Goal: Subscribe to service/newsletter

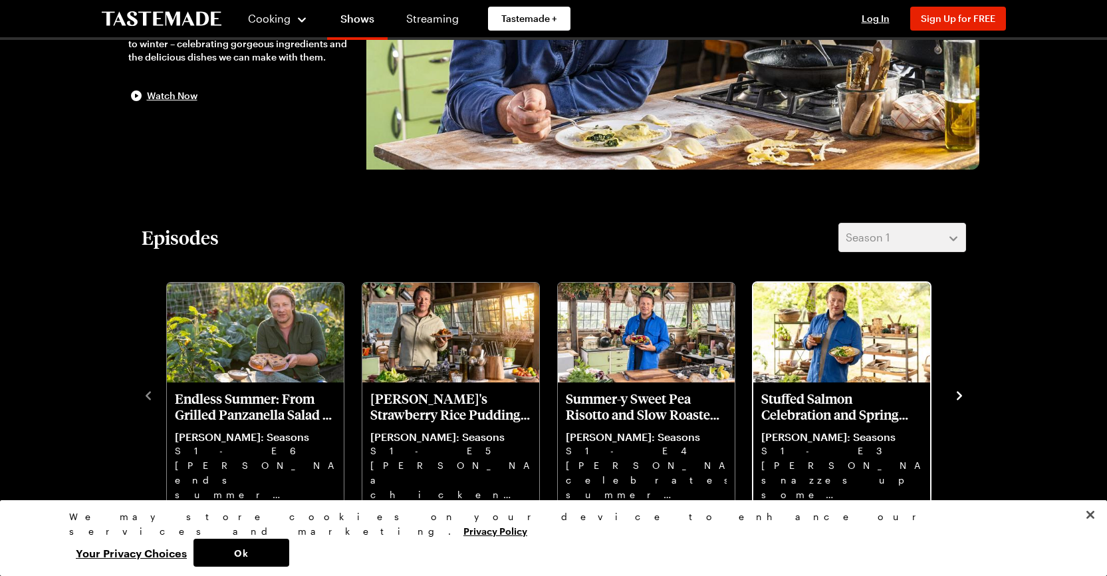
scroll to position [266, 0]
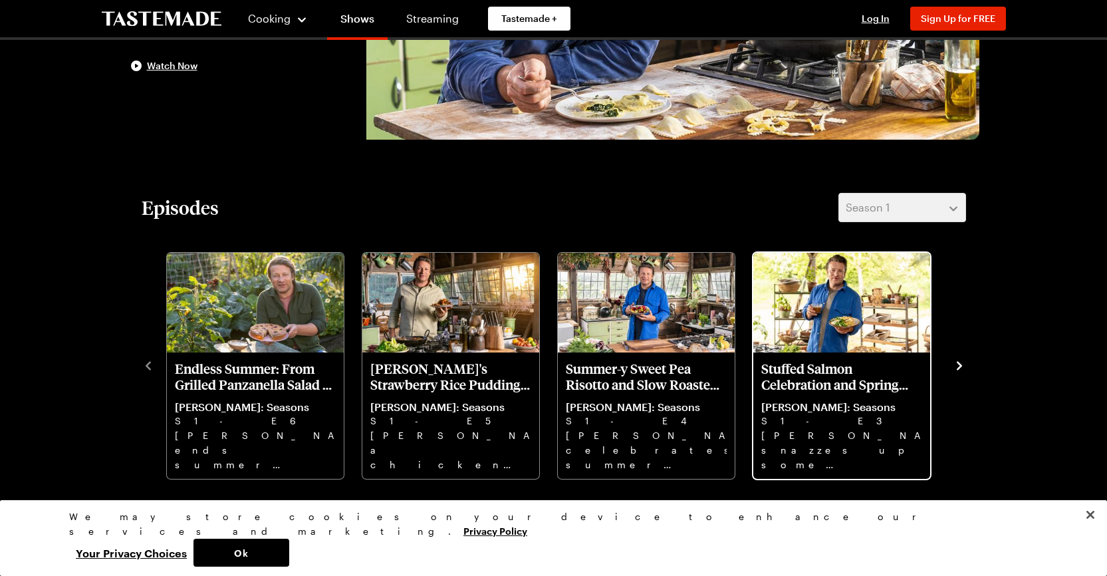
click at [784, 365] on p "Stuffed Salmon Celebration and Spring Rhubarb Tart" at bounding box center [841, 376] width 161 height 32
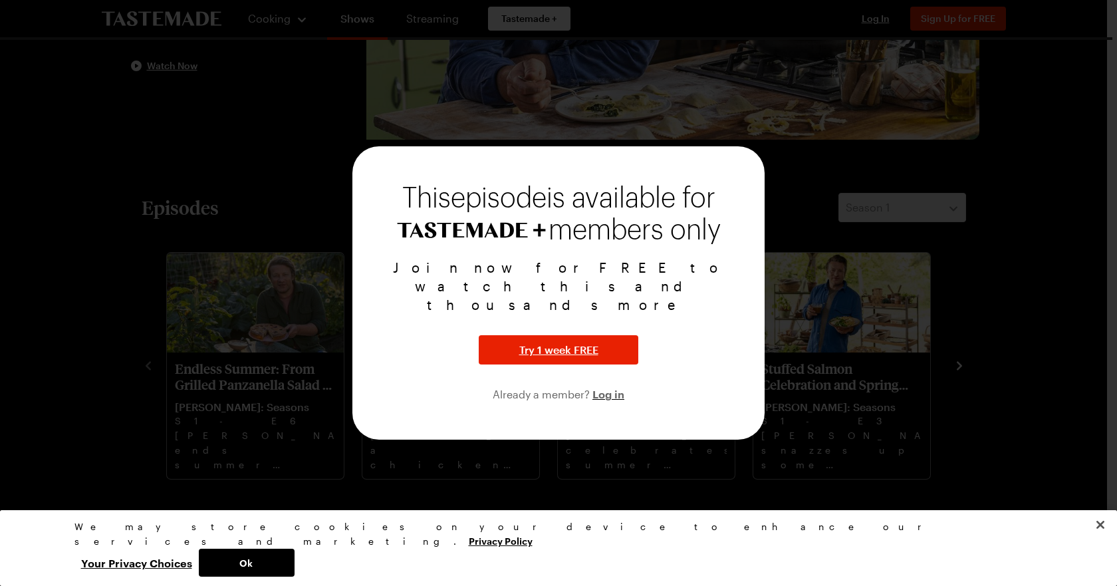
click at [19, 261] on div at bounding box center [558, 293] width 1117 height 586
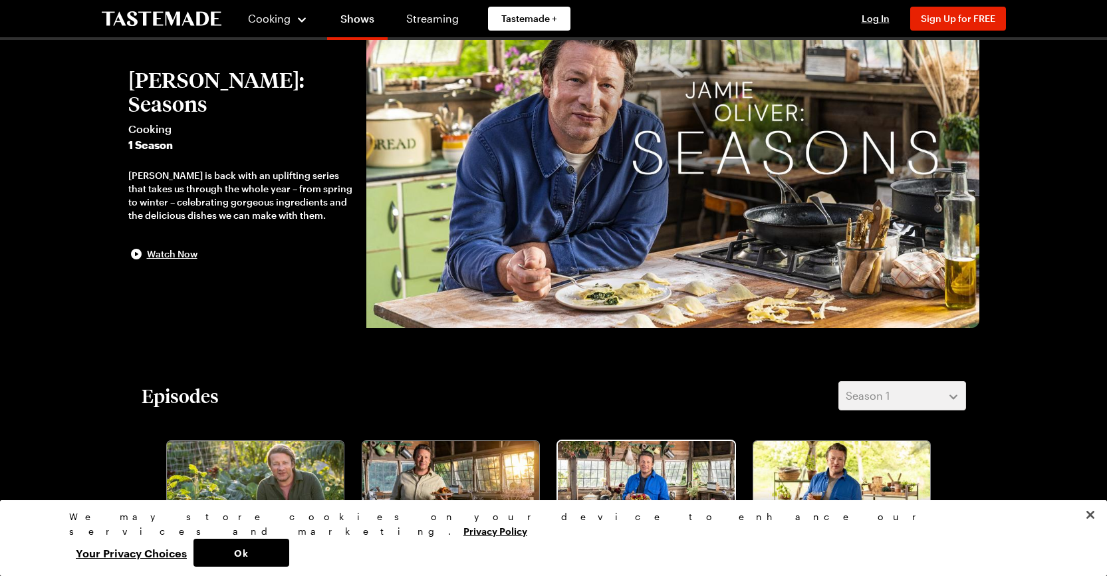
scroll to position [66, 0]
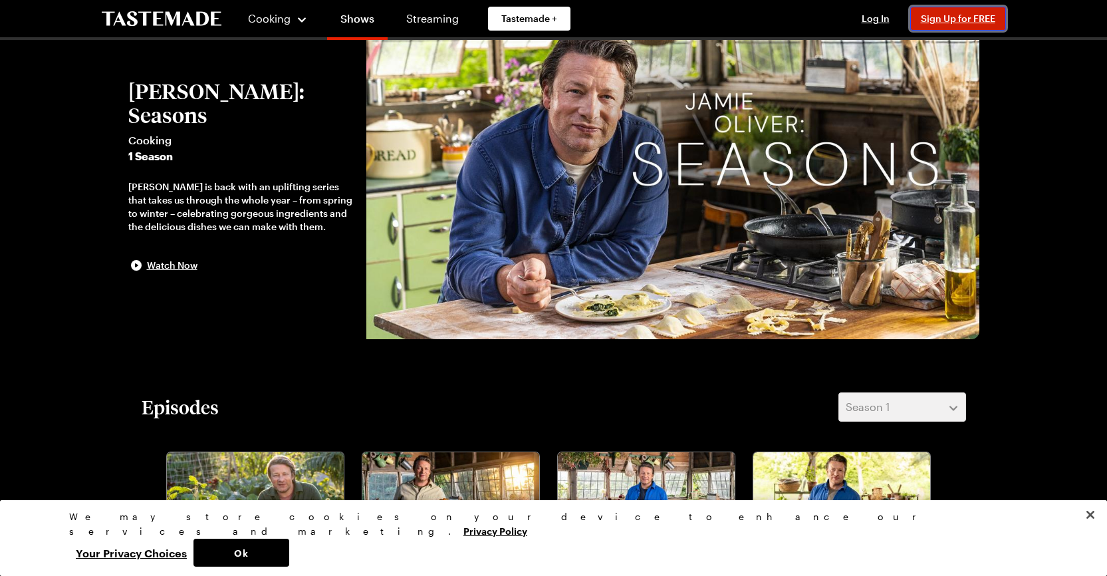
click at [947, 12] on button "Sign Up for FREE" at bounding box center [958, 19] width 96 height 24
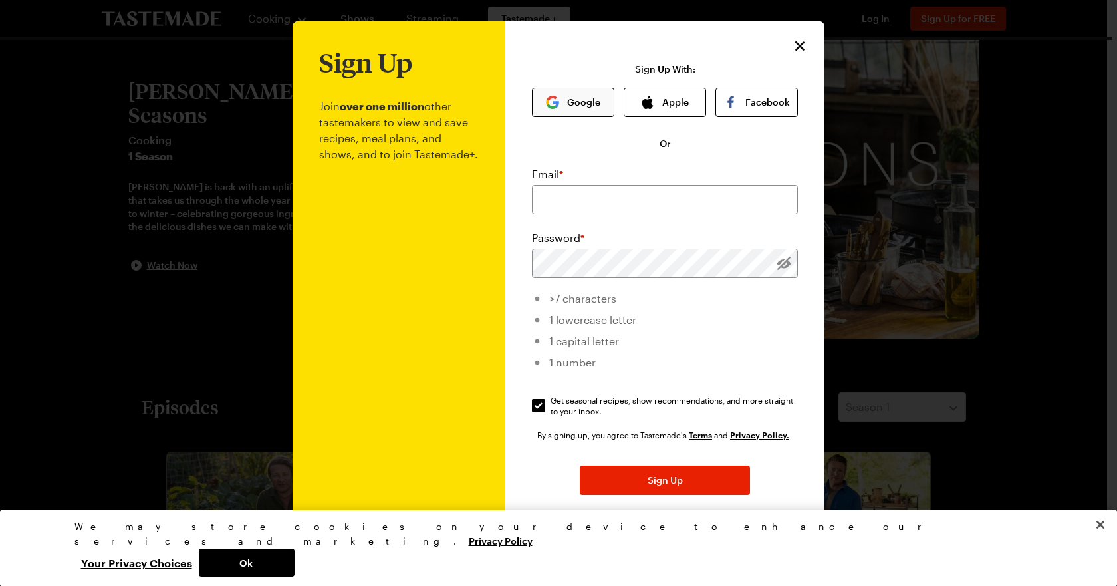
click at [574, 108] on button "Google" at bounding box center [573, 102] width 82 height 29
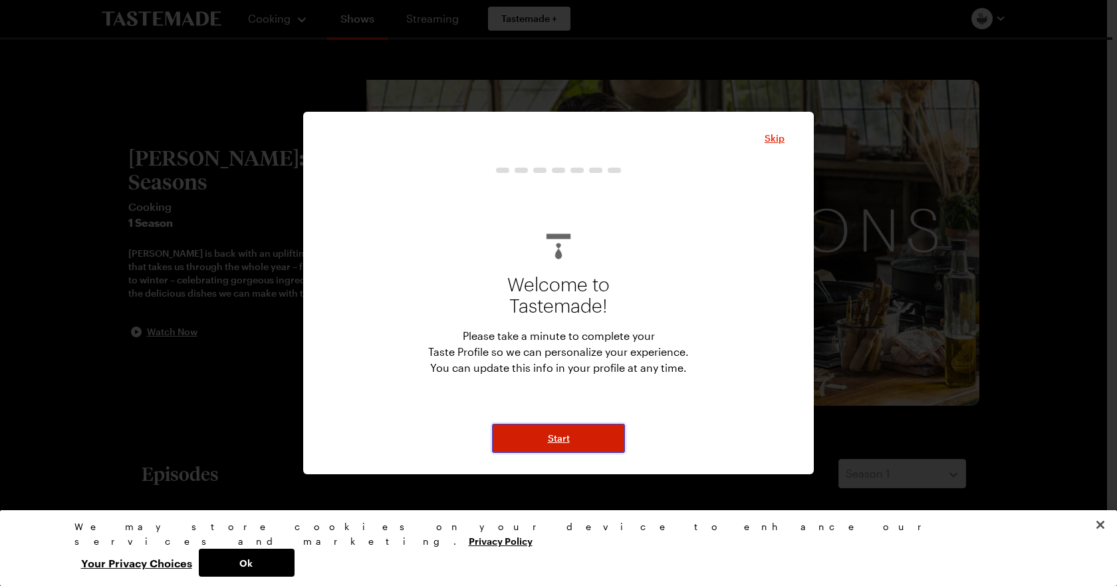
click at [548, 446] on button "Start" at bounding box center [558, 437] width 133 height 29
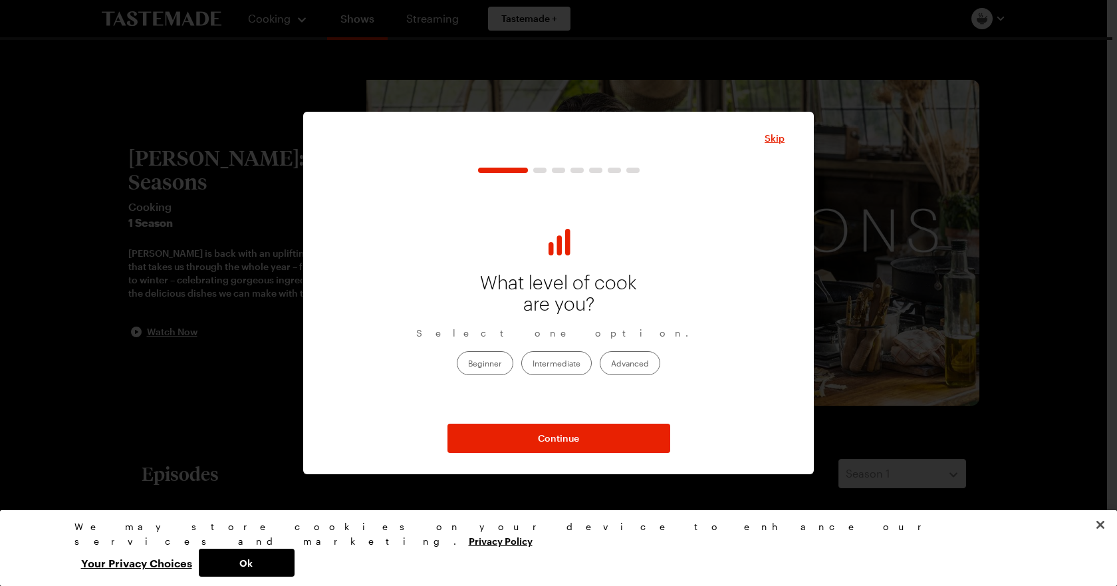
click at [560, 361] on label "Intermediate" at bounding box center [556, 363] width 70 height 24
click at [532, 364] on input "Intermediate" at bounding box center [532, 364] width 0 height 0
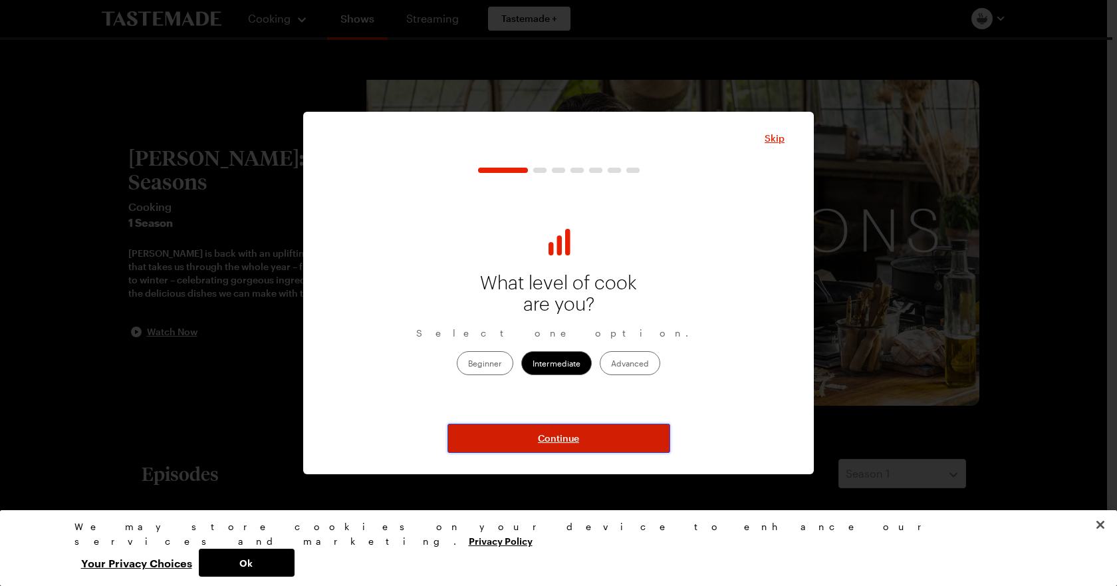
click at [553, 436] on span "Continue" at bounding box center [558, 437] width 41 height 13
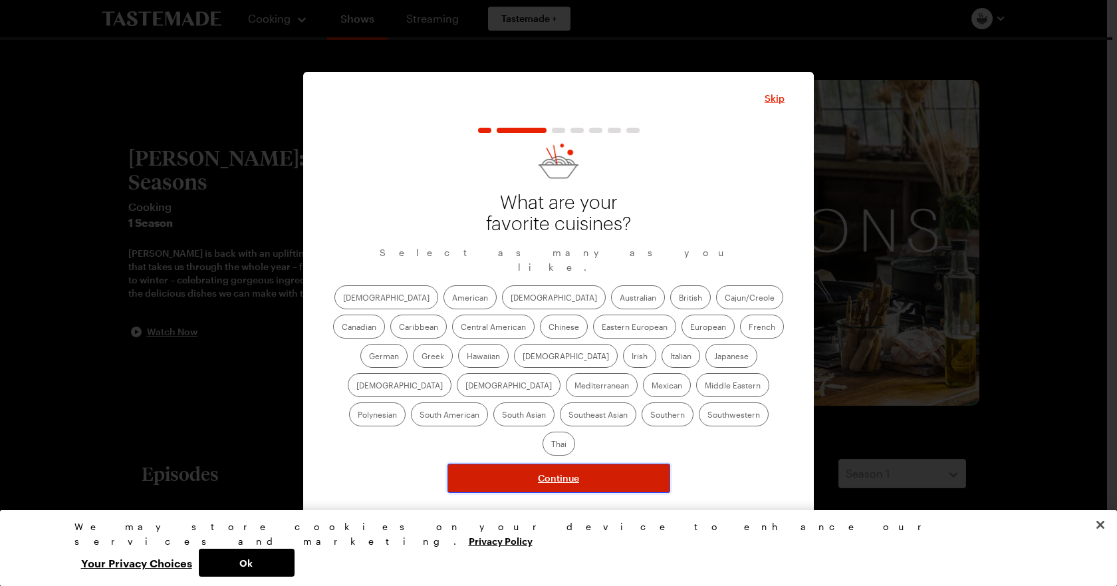
click at [554, 471] on span "Continue" at bounding box center [558, 477] width 41 height 13
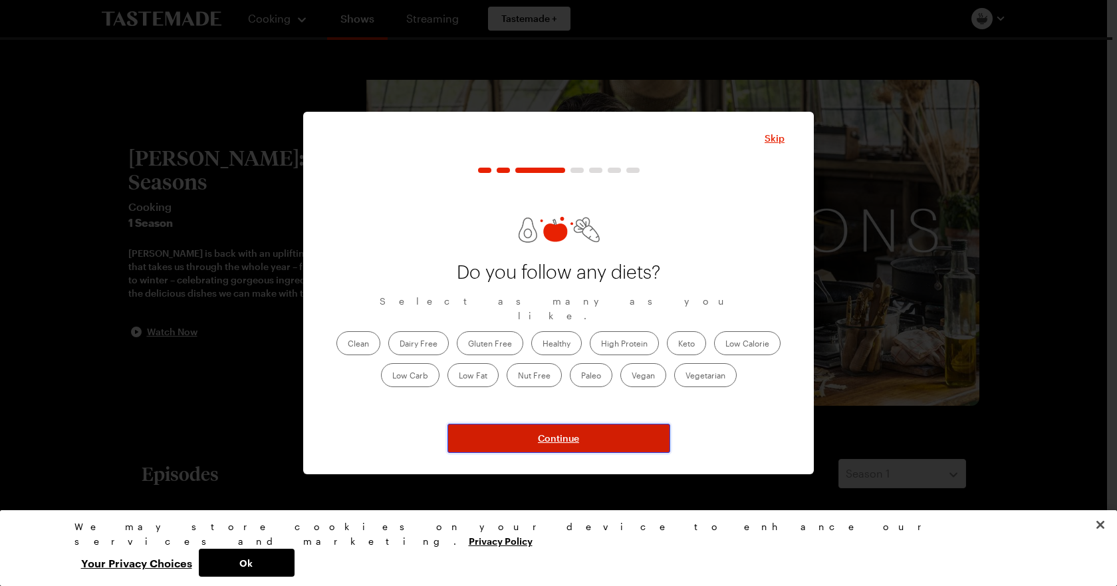
click at [566, 435] on span "Continue" at bounding box center [558, 437] width 41 height 13
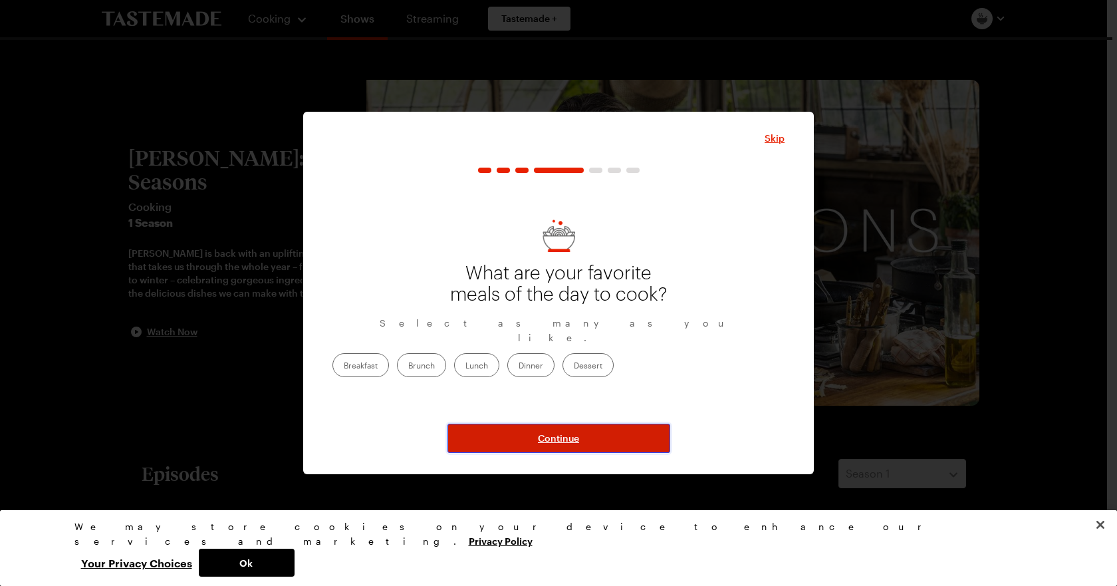
click at [566, 435] on span "Continue" at bounding box center [558, 437] width 41 height 13
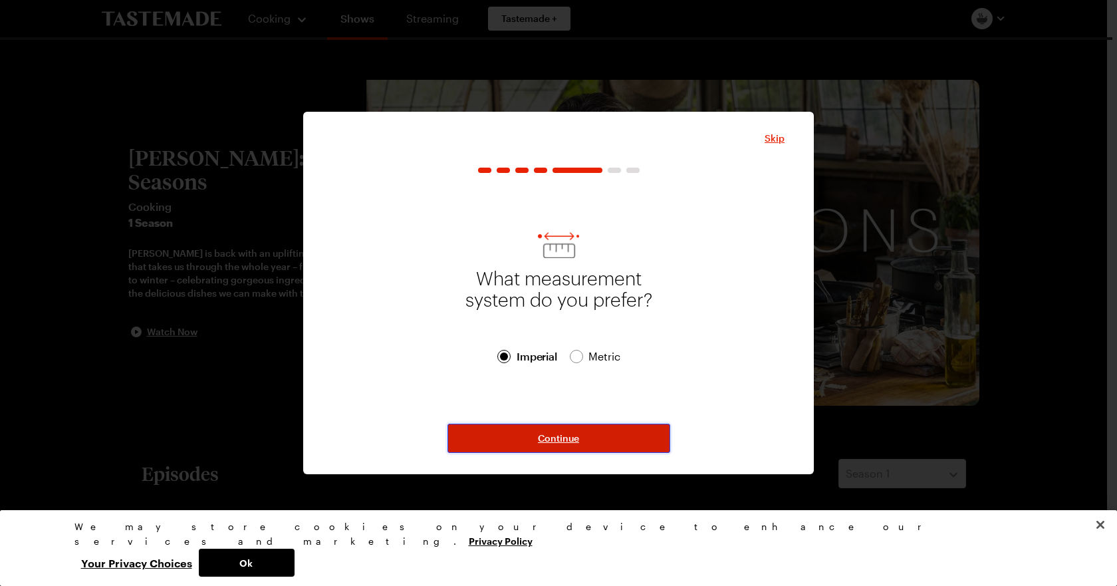
click at [566, 435] on span "Continue" at bounding box center [558, 437] width 41 height 13
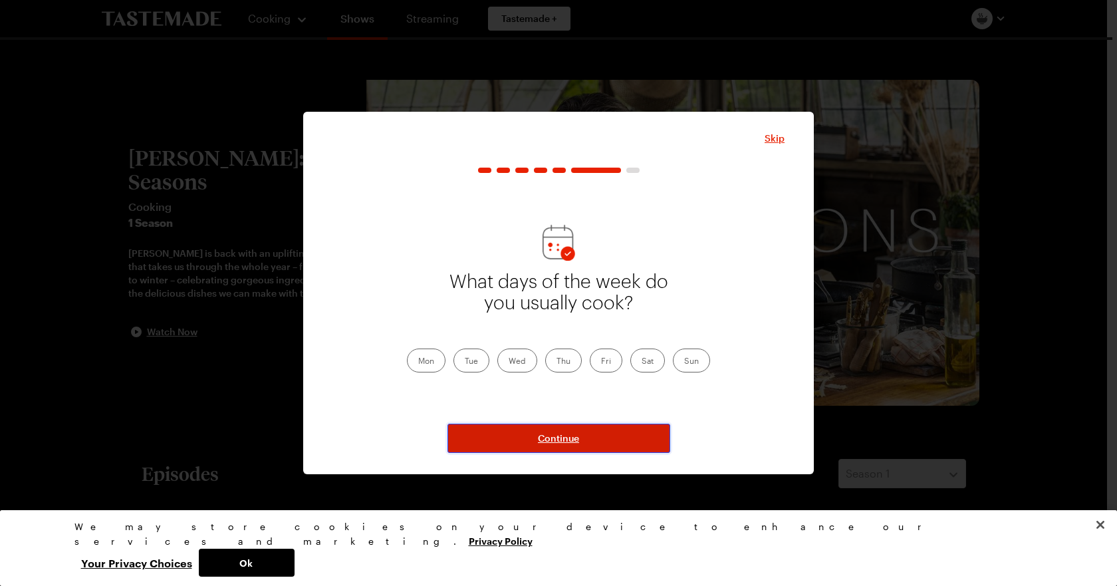
click at [566, 435] on span "Continue" at bounding box center [558, 437] width 41 height 13
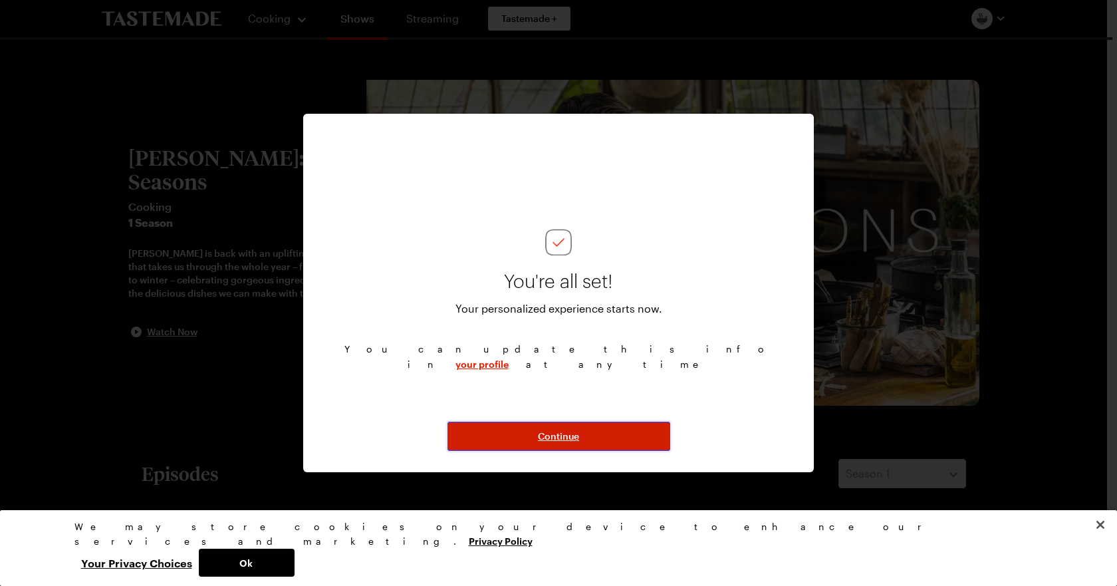
click at [566, 435] on span "Continue" at bounding box center [558, 435] width 41 height 13
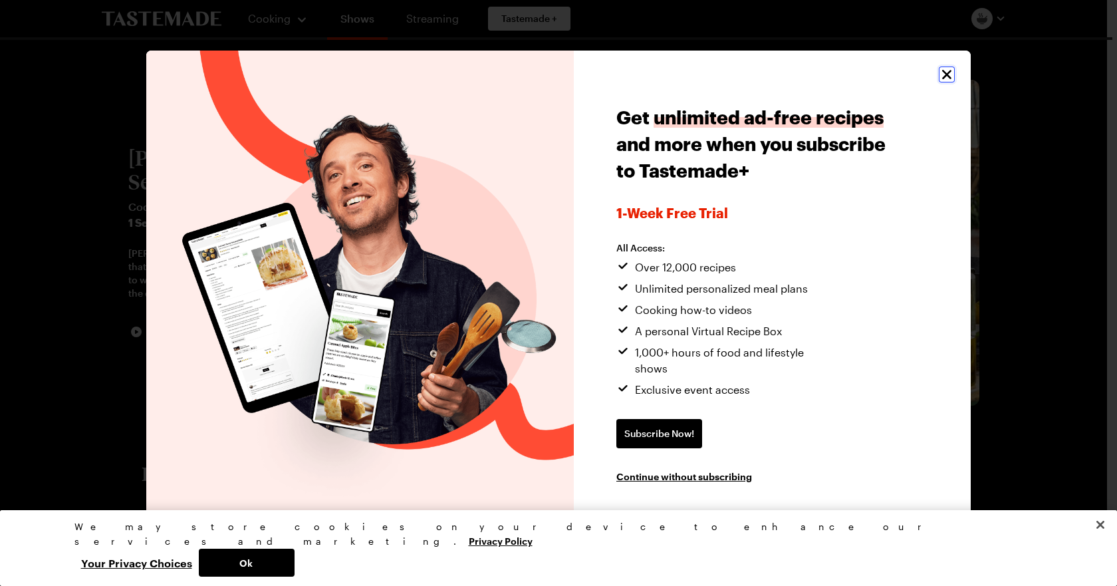
click at [945, 79] on icon "Close" at bounding box center [947, 74] width 16 height 16
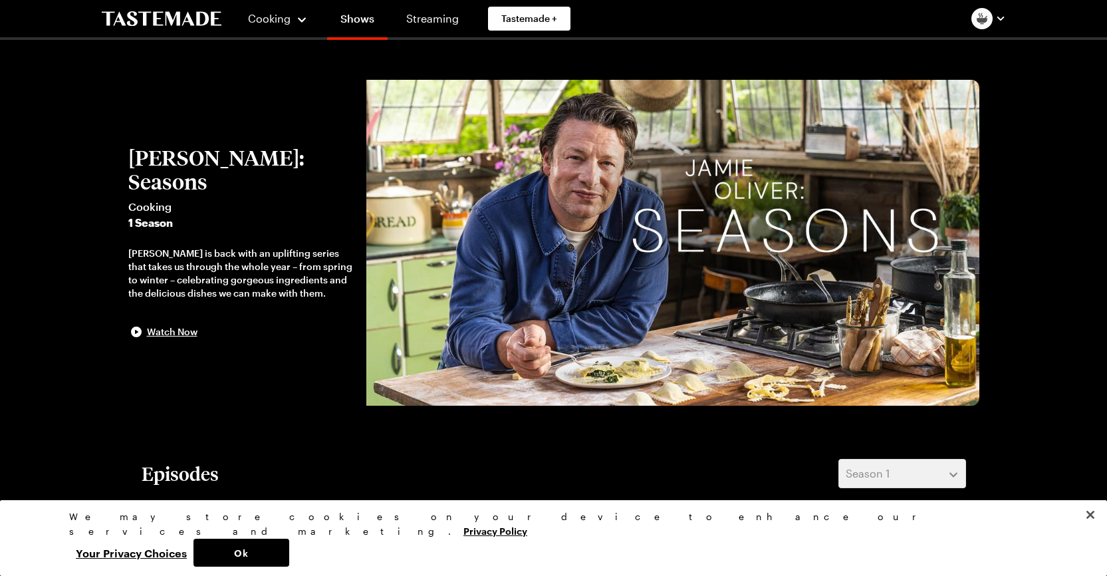
click at [991, 19] on img "button" at bounding box center [981, 18] width 21 height 21
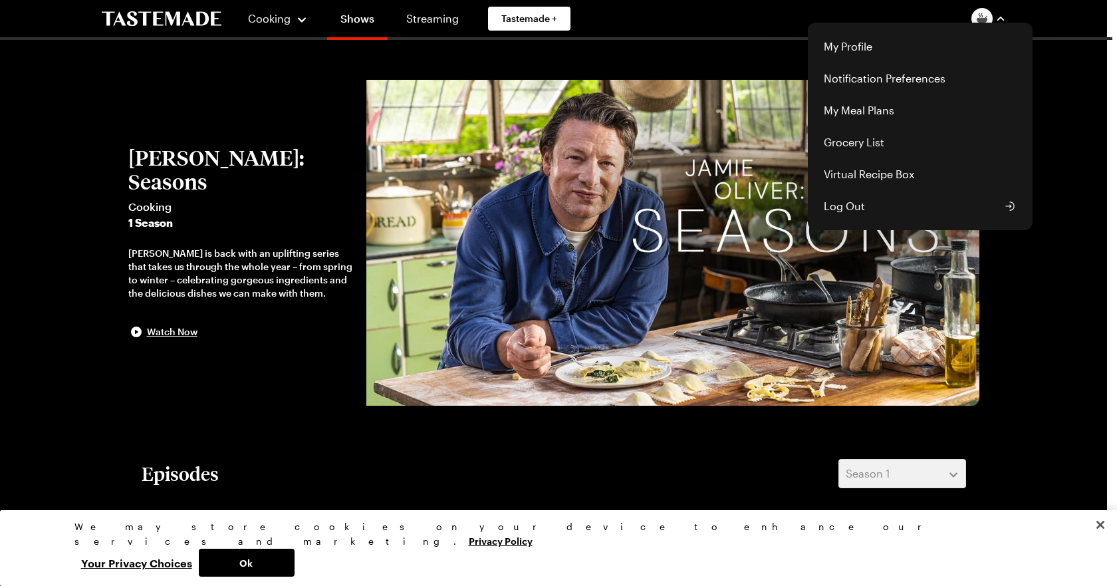
click at [729, 26] on div "Cooking Shows Streaming Tastemade + My Profile Notification Preferences My Meal…" at bounding box center [553, 18] width 957 height 37
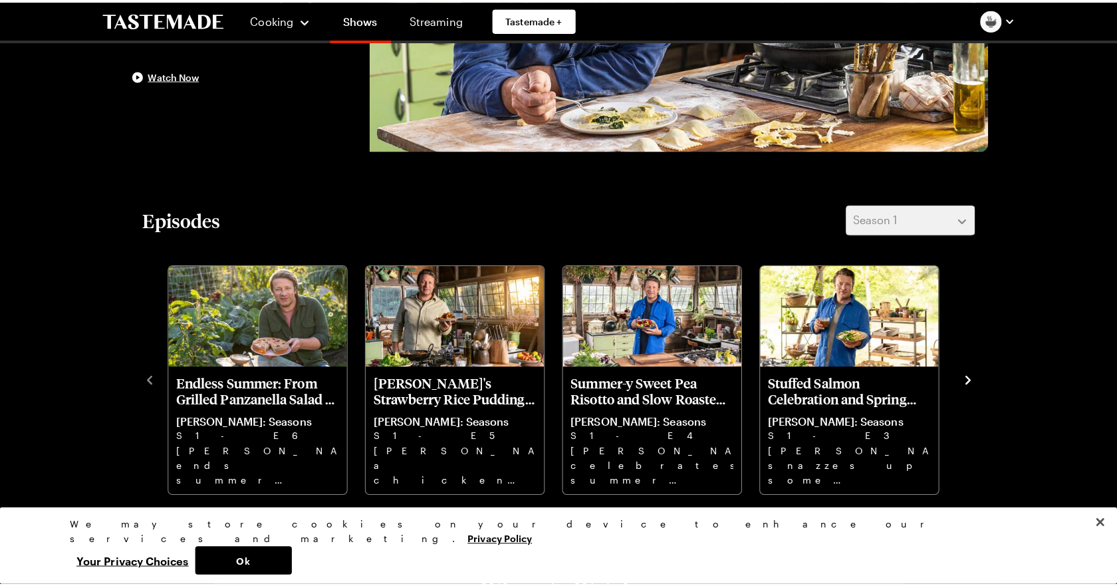
scroll to position [266, 0]
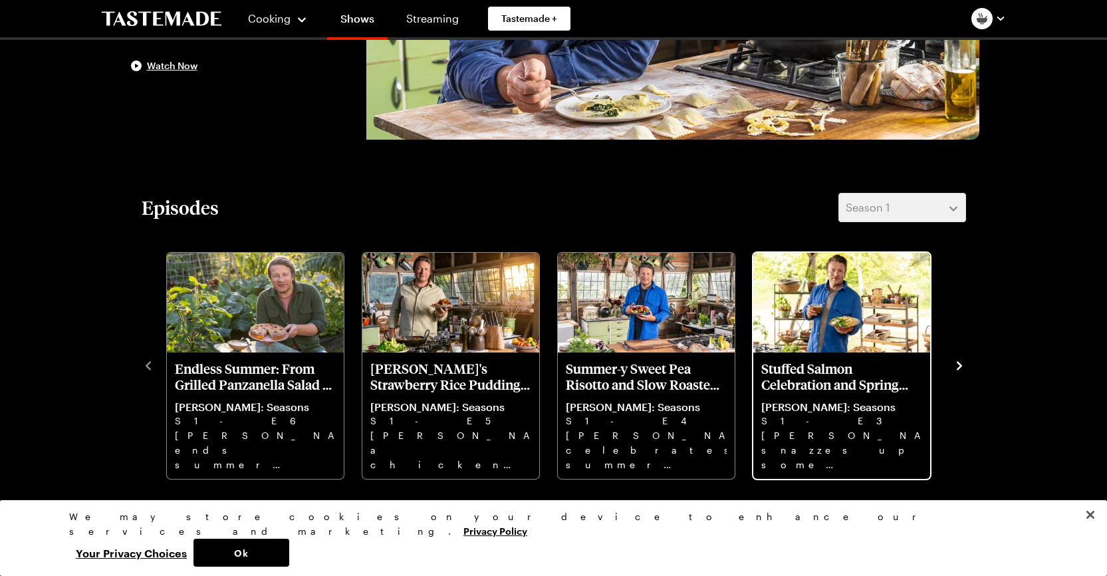
click at [795, 356] on div "Stuffed Salmon Celebration and Spring Rhubarb Tart [PERSON_NAME]: Seasons S1 - …" at bounding box center [841, 415] width 177 height 126
click at [792, 366] on p "Stuffed Salmon Celebration and Spring Rhubarb Tart" at bounding box center [841, 376] width 161 height 32
